Goal: Task Accomplishment & Management: Use online tool/utility

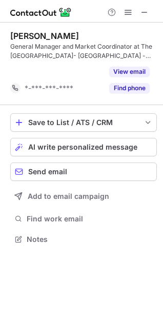
scroll to position [216, 163]
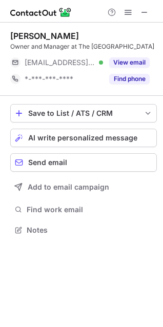
scroll to position [223, 163]
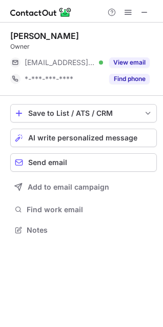
scroll to position [223, 163]
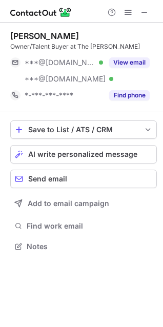
scroll to position [240, 163]
